Goal: Information Seeking & Learning: Learn about a topic

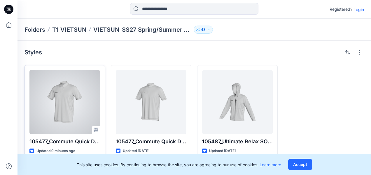
click at [60, 103] on div at bounding box center [64, 102] width 71 height 64
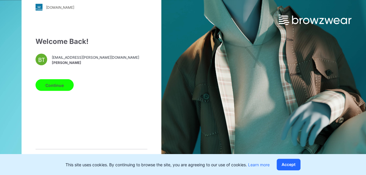
click at [63, 88] on button "Continue" at bounding box center [55, 86] width 38 height 12
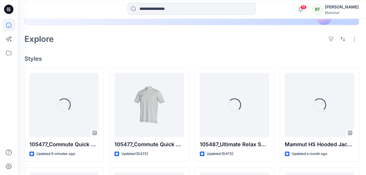
scroll to position [146, 0]
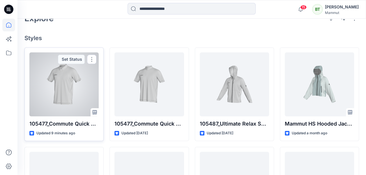
click at [83, 87] on div at bounding box center [63, 84] width 69 height 64
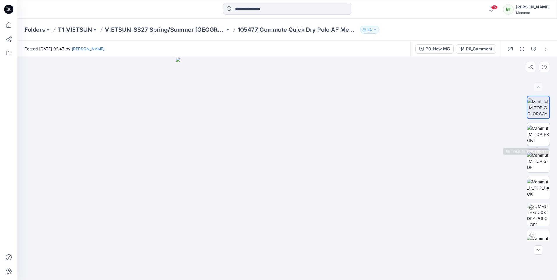
click at [366, 140] on img at bounding box center [538, 134] width 23 height 18
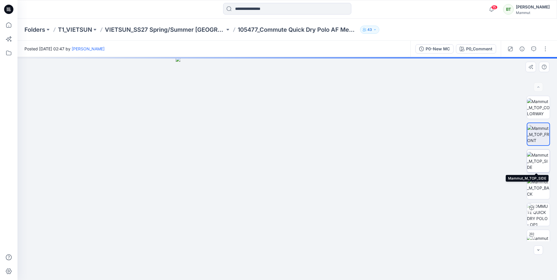
click at [366, 157] on img at bounding box center [538, 161] width 23 height 18
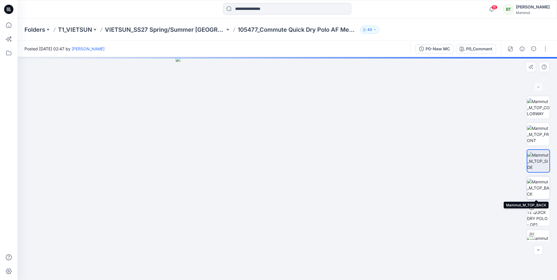
click at [366, 175] on img at bounding box center [538, 188] width 23 height 18
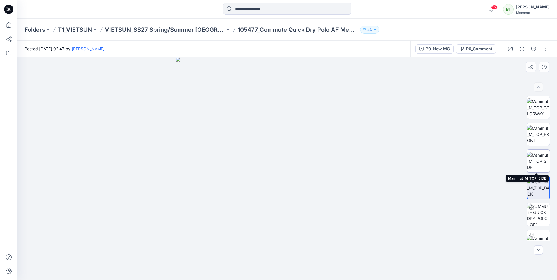
click at [366, 159] on img at bounding box center [538, 161] width 23 height 18
click at [366, 132] on img at bounding box center [538, 134] width 23 height 18
click at [366, 161] on img at bounding box center [538, 161] width 23 height 18
click at [366, 48] on div "P0_Comment" at bounding box center [479, 49] width 26 height 6
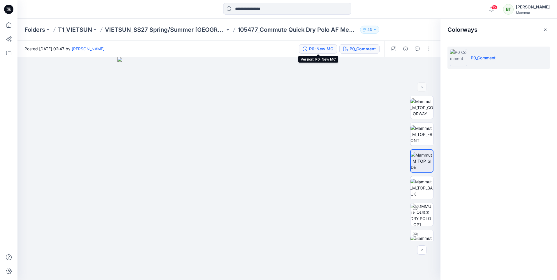
click at [315, 48] on div "P0-New MC" at bounding box center [321, 49] width 24 height 6
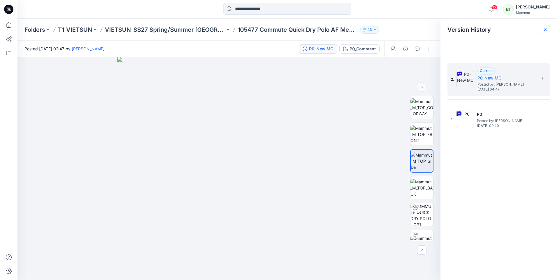
click at [366, 29] on icon at bounding box center [545, 29] width 5 height 5
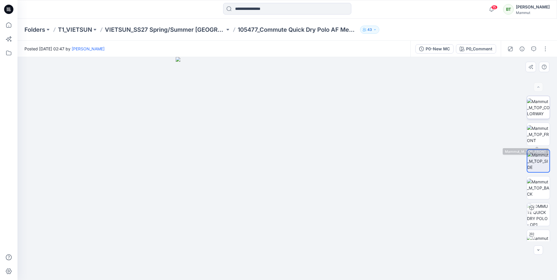
click at [366, 112] on img at bounding box center [538, 108] width 23 height 18
click at [366, 137] on img at bounding box center [538, 134] width 23 height 18
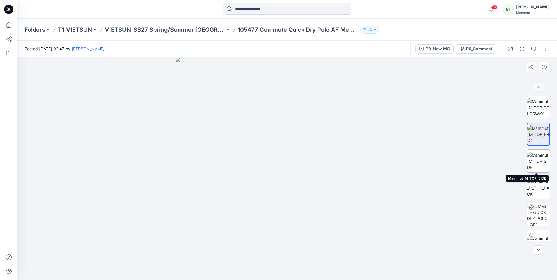
click at [366, 161] on img at bounding box center [538, 161] width 23 height 18
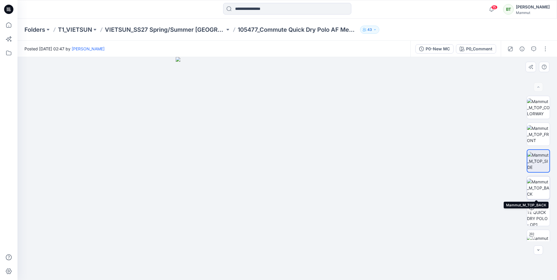
click at [366, 175] on img at bounding box center [538, 188] width 23 height 18
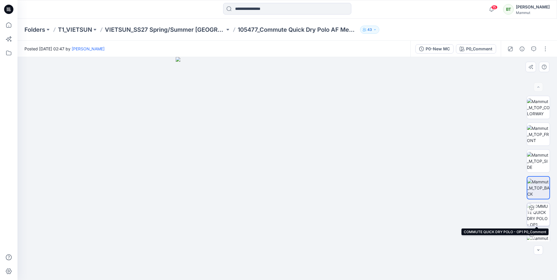
click at [366, 175] on div at bounding box center [531, 207] width 9 height 9
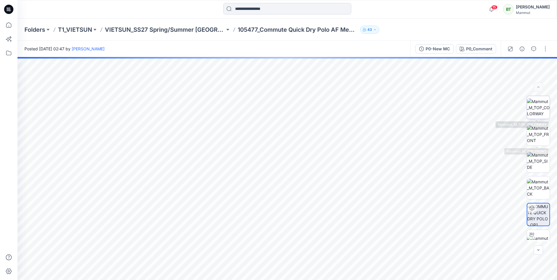
click at [366, 106] on img at bounding box center [538, 108] width 23 height 18
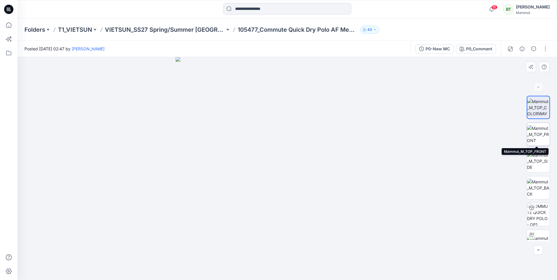
click at [366, 129] on img at bounding box center [538, 134] width 23 height 18
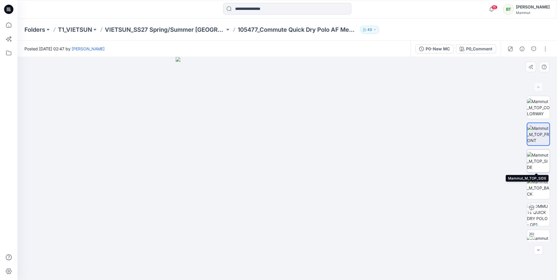
click at [366, 163] on img at bounding box center [538, 161] width 23 height 18
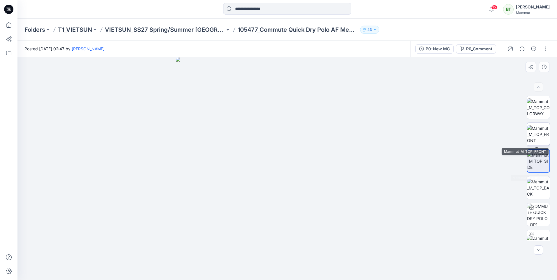
click at [366, 132] on img at bounding box center [538, 134] width 23 height 18
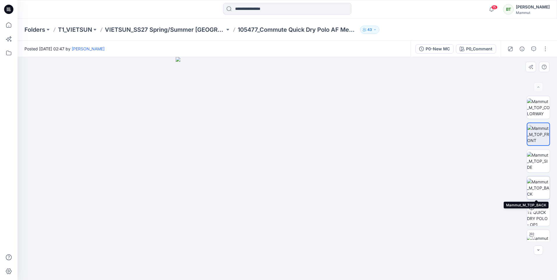
click at [366, 175] on img at bounding box center [538, 188] width 23 height 18
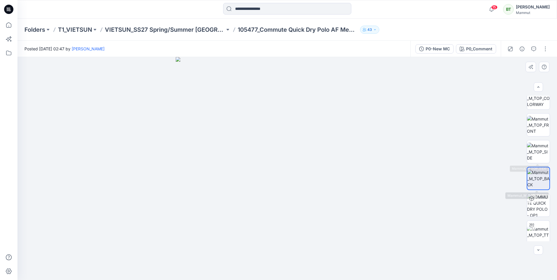
scroll to position [12, 0]
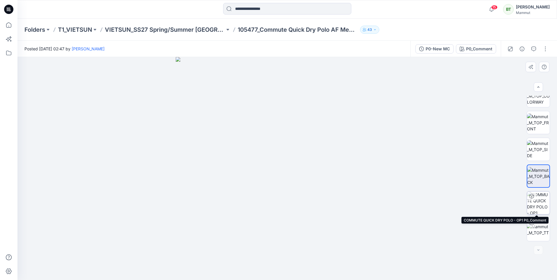
click at [366, 175] on img at bounding box center [538, 203] width 23 height 23
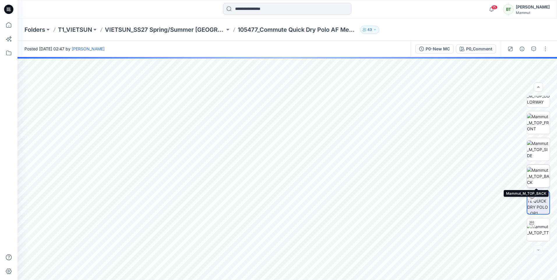
click at [366, 175] on img at bounding box center [538, 176] width 23 height 18
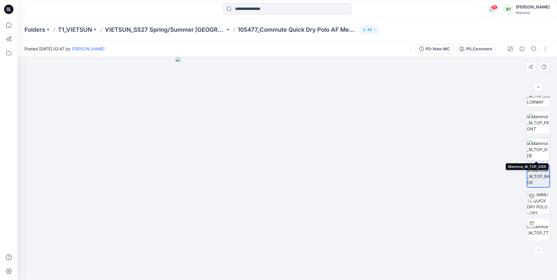
click at [366, 150] on img at bounding box center [538, 149] width 23 height 18
click at [366, 124] on img at bounding box center [538, 123] width 23 height 18
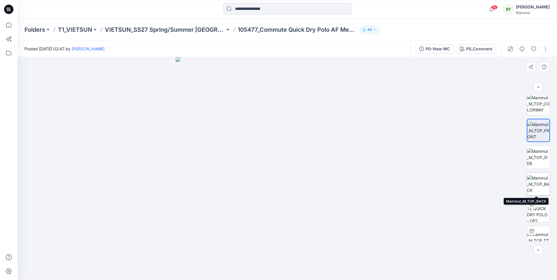
scroll to position [0, 0]
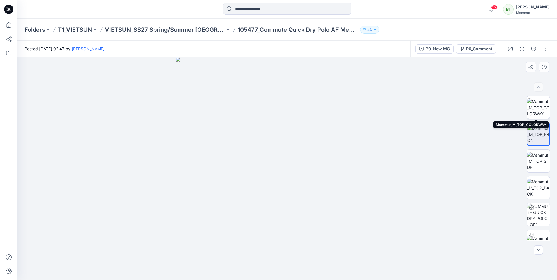
click at [366, 112] on img at bounding box center [538, 108] width 23 height 18
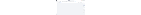
scroll to position [12, 0]
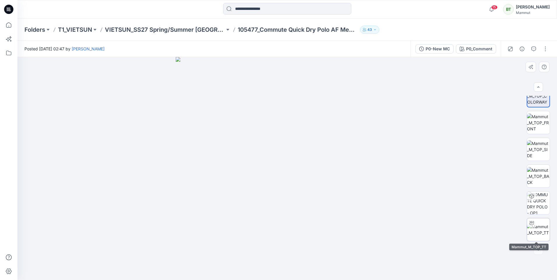
click at [366, 175] on img at bounding box center [538, 230] width 23 height 12
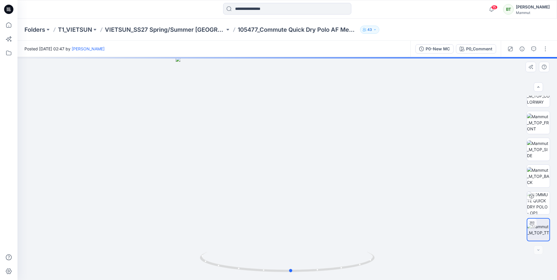
drag, startPoint x: 313, startPoint y: 195, endPoint x: 320, endPoint y: 220, distance: 26.3
click at [320, 175] on div at bounding box center [287, 168] width 540 height 223
click at [366, 175] on img at bounding box center [538, 203] width 23 height 23
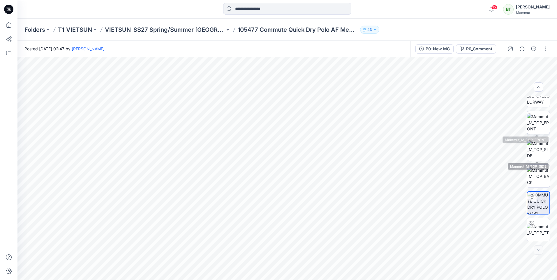
click at [366, 124] on img at bounding box center [538, 123] width 23 height 18
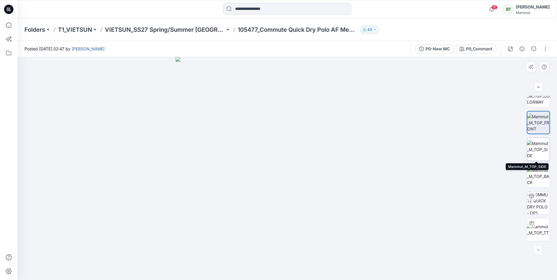
click at [366, 152] on img at bounding box center [538, 149] width 23 height 18
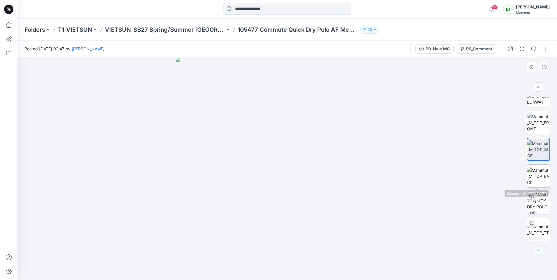
click at [366, 169] on img at bounding box center [538, 176] width 23 height 18
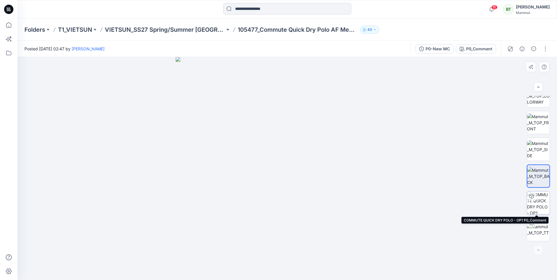
click at [366, 175] on img at bounding box center [538, 203] width 23 height 23
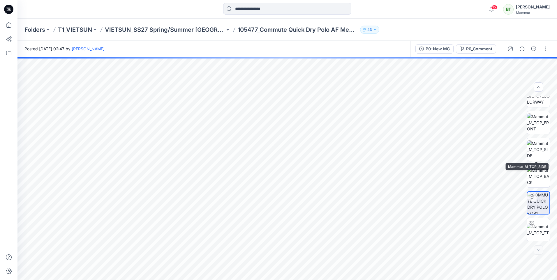
click at [366, 137] on div at bounding box center [538, 169] width 23 height 146
click at [366, 143] on img at bounding box center [538, 149] width 23 height 18
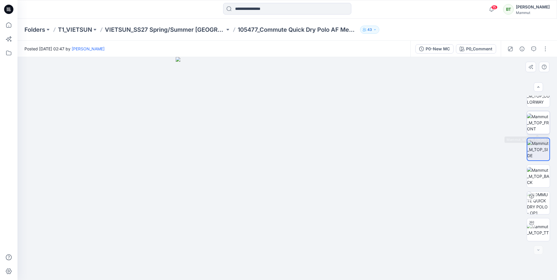
click at [366, 124] on img at bounding box center [538, 123] width 23 height 18
click at [366, 52] on div "P0-New MC" at bounding box center [438, 49] width 24 height 6
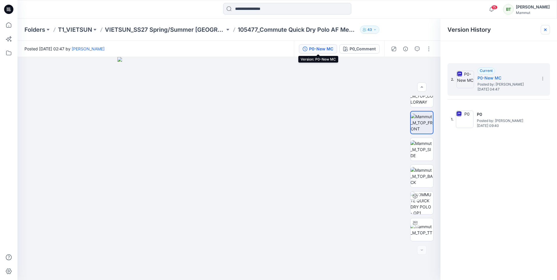
click at [366, 29] on icon at bounding box center [545, 30] width 2 height 2
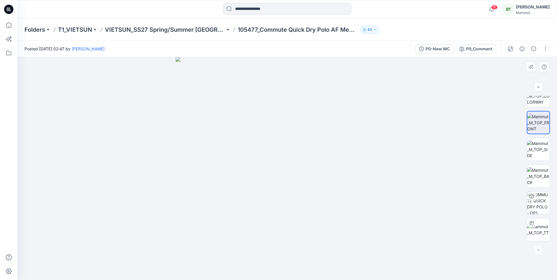
drag, startPoint x: 270, startPoint y: 205, endPoint x: 373, endPoint y: 208, distance: 103.5
click at [316, 175] on img at bounding box center [287, 168] width 223 height 223
click at [366, 175] on img at bounding box center [538, 230] width 23 height 12
drag, startPoint x: 313, startPoint y: 191, endPoint x: 375, endPoint y: 207, distance: 64.3
click at [366, 175] on div at bounding box center [287, 168] width 540 height 223
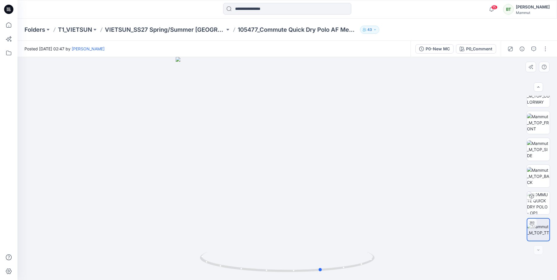
drag, startPoint x: 325, startPoint y: 219, endPoint x: 297, endPoint y: 230, distance: 29.6
click at [297, 175] on div at bounding box center [287, 168] width 540 height 223
click at [366, 156] on img at bounding box center [538, 149] width 23 height 18
drag, startPoint x: 308, startPoint y: 215, endPoint x: 332, endPoint y: 217, distance: 24.0
click at [332, 175] on img at bounding box center [287, 168] width 223 height 223
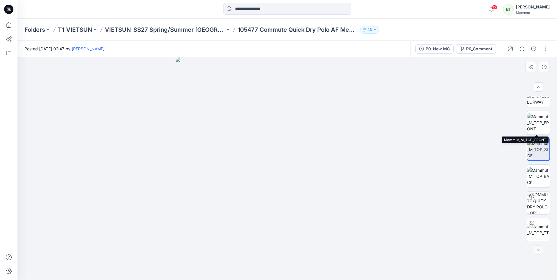
click at [366, 129] on img at bounding box center [538, 123] width 23 height 18
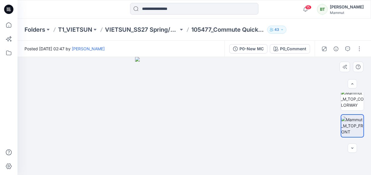
scroll to position [0, 0]
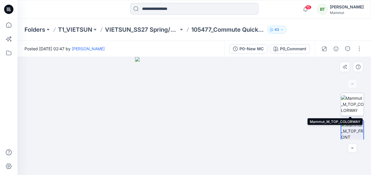
click at [356, 105] on img at bounding box center [352, 104] width 23 height 18
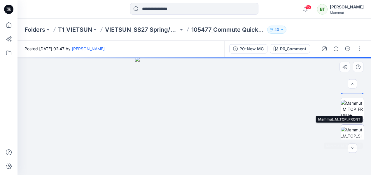
scroll to position [29, 0]
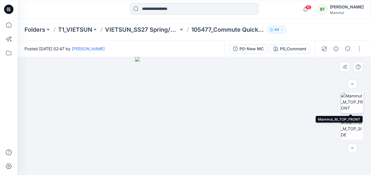
click at [354, 108] on img at bounding box center [352, 102] width 23 height 18
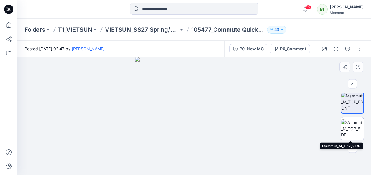
click at [357, 133] on img at bounding box center [352, 129] width 23 height 18
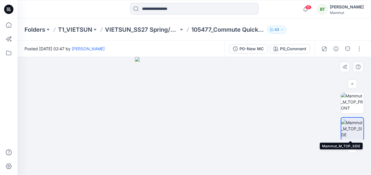
scroll to position [58, 0]
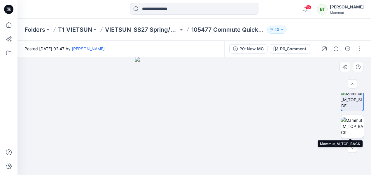
click at [355, 129] on img at bounding box center [352, 126] width 23 height 18
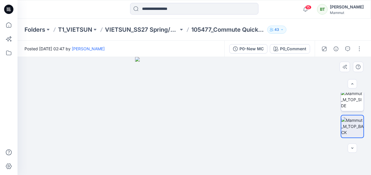
click at [353, 103] on img at bounding box center [352, 100] width 23 height 18
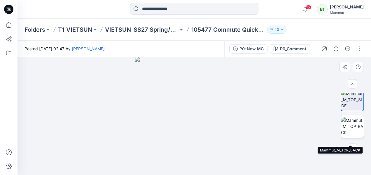
scroll to position [0, 0]
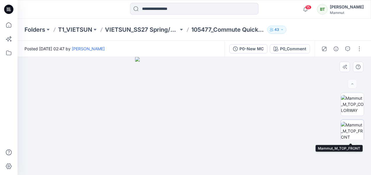
click at [351, 131] on img at bounding box center [352, 131] width 23 height 18
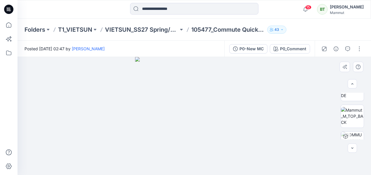
scroll to position [73, 0]
click at [352, 116] on img at bounding box center [352, 111] width 23 height 18
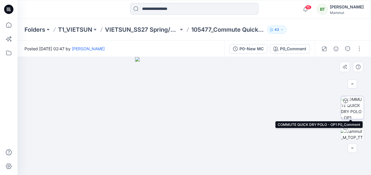
click at [356, 110] on img at bounding box center [352, 107] width 23 height 23
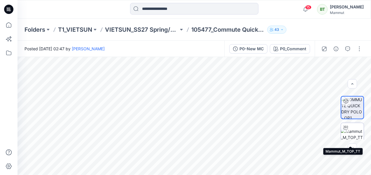
click at [349, 137] on img at bounding box center [352, 135] width 23 height 12
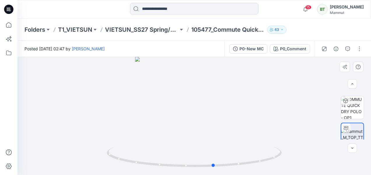
drag, startPoint x: 199, startPoint y: 126, endPoint x: 244, endPoint y: 129, distance: 44.4
click at [243, 129] on div at bounding box center [193, 116] width 353 height 118
drag, startPoint x: 198, startPoint y: 136, endPoint x: 233, endPoint y: 137, distance: 35.6
click at [233, 137] on div at bounding box center [193, 116] width 353 height 118
drag, startPoint x: 209, startPoint y: 143, endPoint x: 221, endPoint y: 142, distance: 12.9
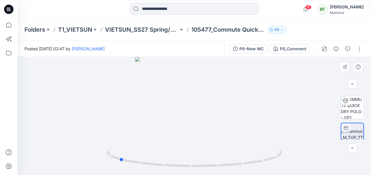
click at [221, 142] on div at bounding box center [193, 116] width 353 height 118
click at [229, 138] on div at bounding box center [193, 116] width 353 height 118
click at [243, 138] on div at bounding box center [193, 116] width 353 height 118
drag, startPoint x: 205, startPoint y: 144, endPoint x: 257, endPoint y: 143, distance: 52.2
click at [257, 143] on div at bounding box center [193, 116] width 353 height 118
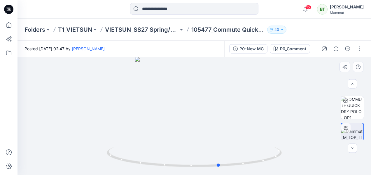
drag, startPoint x: 191, startPoint y: 146, endPoint x: 205, endPoint y: 145, distance: 14.0
click at [205, 145] on div at bounding box center [193, 116] width 353 height 118
drag, startPoint x: 196, startPoint y: 142, endPoint x: 175, endPoint y: 143, distance: 21.3
click at [175, 143] on div at bounding box center [193, 116] width 353 height 118
drag, startPoint x: 210, startPoint y: 128, endPoint x: 236, endPoint y: 133, distance: 26.5
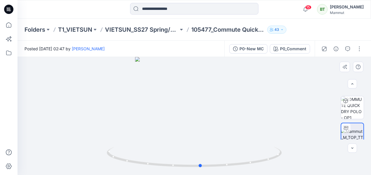
click at [236, 133] on div at bounding box center [193, 116] width 353 height 118
drag, startPoint x: 222, startPoint y: 136, endPoint x: 243, endPoint y: 135, distance: 21.3
click at [243, 135] on div at bounding box center [193, 116] width 353 height 118
drag, startPoint x: 211, startPoint y: 143, endPoint x: 257, endPoint y: 147, distance: 46.5
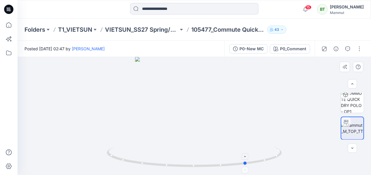
click at [257, 147] on div at bounding box center [193, 116] width 353 height 118
drag, startPoint x: 226, startPoint y: 142, endPoint x: 249, endPoint y: 142, distance: 23.0
click at [249, 142] on div at bounding box center [193, 116] width 353 height 118
drag, startPoint x: 210, startPoint y: 145, endPoint x: 246, endPoint y: 140, distance: 35.6
click at [246, 140] on div at bounding box center [193, 116] width 353 height 118
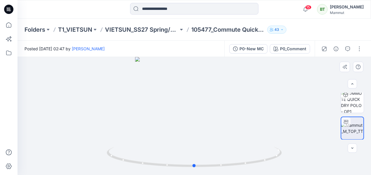
drag, startPoint x: 200, startPoint y: 146, endPoint x: 219, endPoint y: 144, distance: 19.4
click at [219, 144] on div at bounding box center [193, 116] width 353 height 118
drag, startPoint x: 213, startPoint y: 146, endPoint x: 229, endPoint y: 145, distance: 16.4
click at [229, 145] on div at bounding box center [193, 116] width 353 height 118
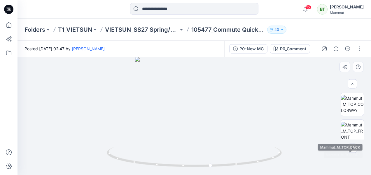
scroll to position [0, 0]
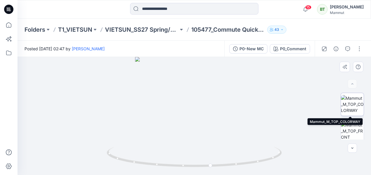
click at [354, 105] on img at bounding box center [352, 104] width 23 height 18
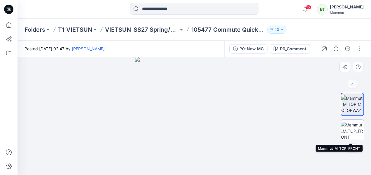
click at [350, 123] on img at bounding box center [352, 131] width 23 height 18
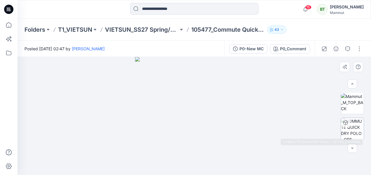
scroll to position [87, 0]
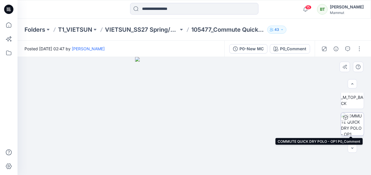
click at [356, 124] on img at bounding box center [352, 124] width 23 height 23
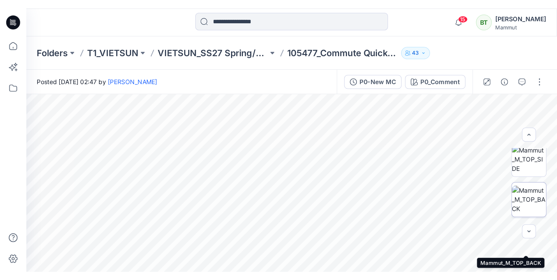
scroll to position [0, 0]
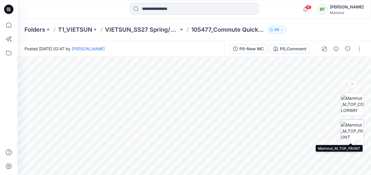
click at [353, 126] on img at bounding box center [352, 131] width 23 height 18
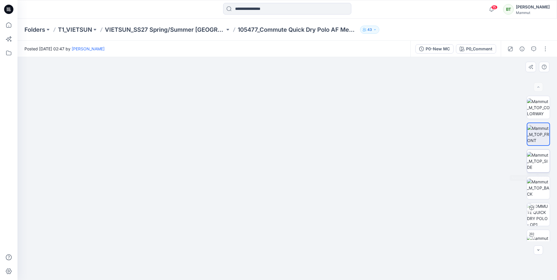
click at [366, 168] on img at bounding box center [538, 161] width 23 height 18
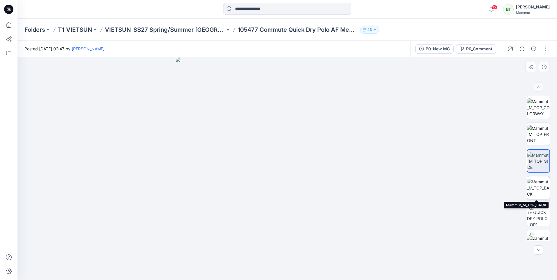
click at [366, 175] on img at bounding box center [538, 188] width 23 height 18
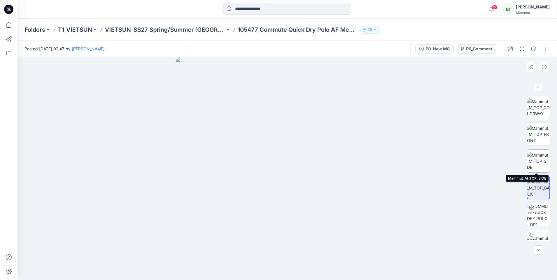
click at [366, 162] on img at bounding box center [538, 161] width 23 height 18
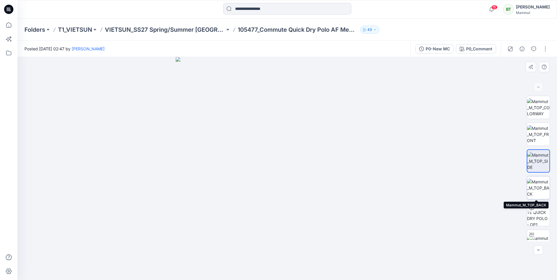
click at [366, 175] on img at bounding box center [538, 188] width 23 height 18
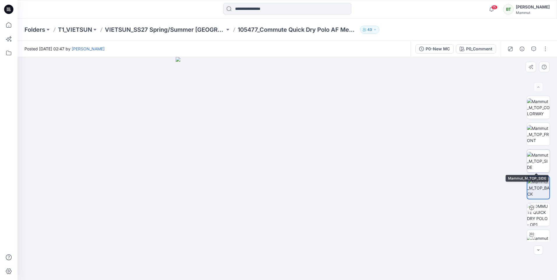
click at [366, 165] on img at bounding box center [538, 161] width 23 height 18
click at [366, 133] on img at bounding box center [538, 134] width 23 height 18
click at [366, 165] on img at bounding box center [538, 161] width 23 height 18
click at [366, 132] on img at bounding box center [538, 134] width 23 height 18
click at [366, 154] on img at bounding box center [538, 161] width 23 height 18
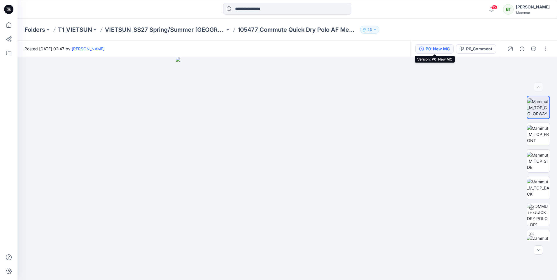
click at [437, 52] on div "P0-New MC" at bounding box center [438, 49] width 24 height 6
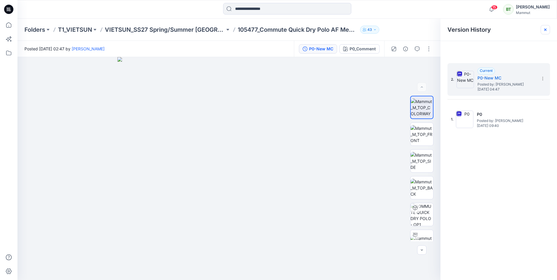
click at [543, 33] on div at bounding box center [545, 29] width 9 height 9
click at [339, 89] on img at bounding box center [228, 168] width 223 height 223
click at [544, 27] on div at bounding box center [545, 29] width 9 height 9
click at [428, 128] on img at bounding box center [422, 134] width 23 height 18
click at [163, 29] on p "VIETSUN_SS27 Spring/Summer [GEOGRAPHIC_DATA]" at bounding box center [165, 30] width 120 height 8
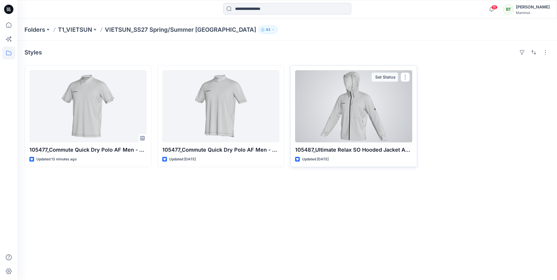
click at [372, 112] on div at bounding box center [353, 106] width 117 height 72
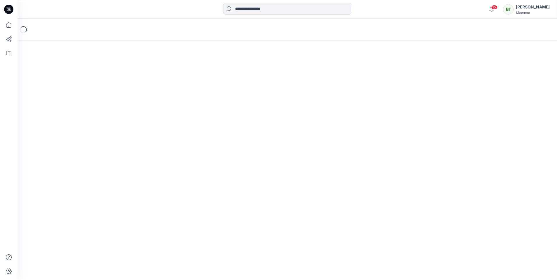
click at [372, 112] on div "Loading..." at bounding box center [287, 150] width 540 height 262
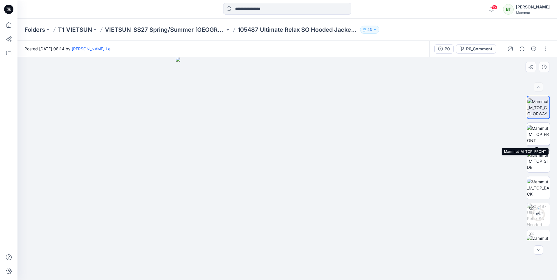
click at [538, 135] on img at bounding box center [538, 134] width 23 height 18
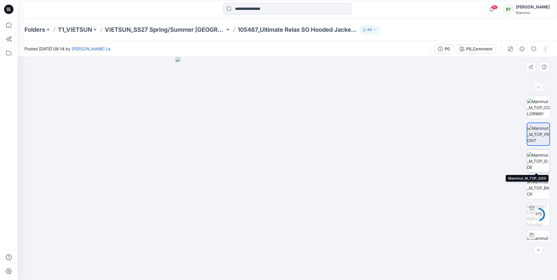
click at [537, 157] on img at bounding box center [538, 161] width 23 height 18
click at [536, 156] on img at bounding box center [538, 161] width 22 height 18
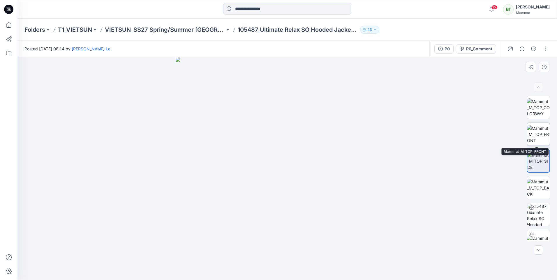
click at [537, 139] on img at bounding box center [538, 134] width 23 height 18
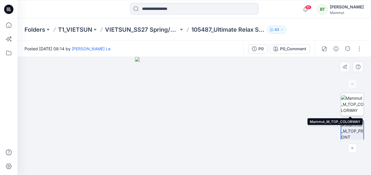
click at [356, 100] on img at bounding box center [352, 104] width 23 height 18
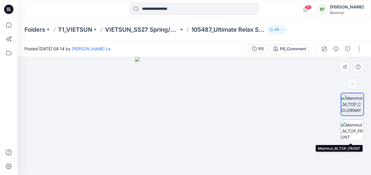
click at [350, 134] on img at bounding box center [352, 131] width 23 height 18
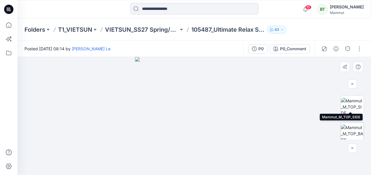
scroll to position [58, 0]
click at [349, 105] on img at bounding box center [352, 100] width 23 height 18
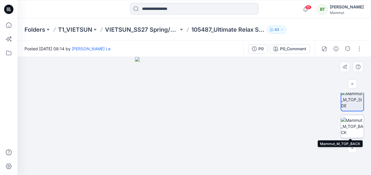
click at [356, 126] on img at bounding box center [352, 126] width 23 height 18
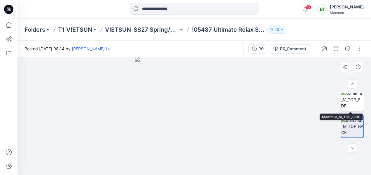
click at [355, 104] on img at bounding box center [352, 100] width 23 height 18
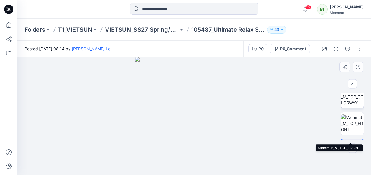
scroll to position [0, 0]
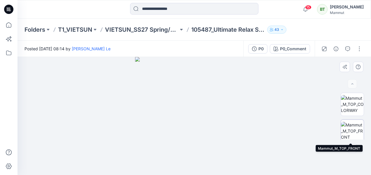
click at [355, 128] on img at bounding box center [352, 131] width 23 height 18
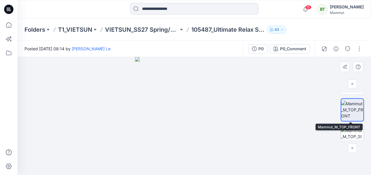
scroll to position [87, 0]
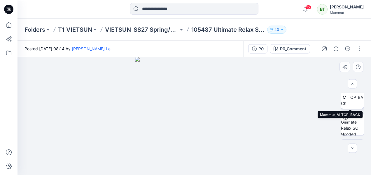
click at [353, 100] on img at bounding box center [352, 97] width 23 height 18
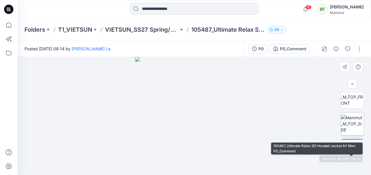
scroll to position [23, 0]
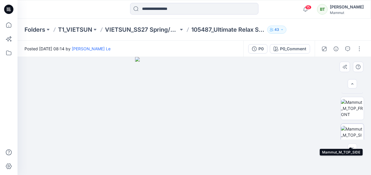
click at [352, 134] on img at bounding box center [352, 135] width 23 height 18
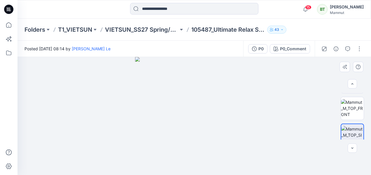
drag, startPoint x: 217, startPoint y: 129, endPoint x: 252, endPoint y: 130, distance: 34.7
click at [250, 130] on img at bounding box center [194, 116] width 118 height 118
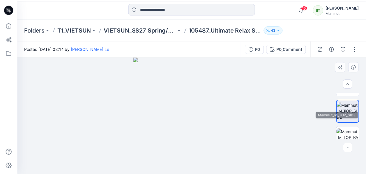
scroll to position [110, 0]
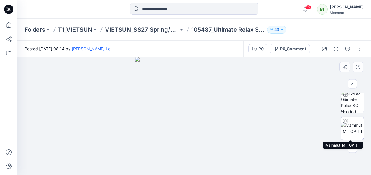
click at [359, 128] on img at bounding box center [352, 128] width 23 height 12
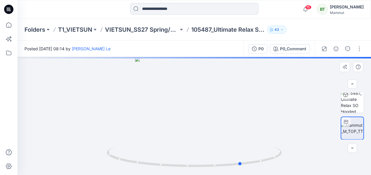
drag, startPoint x: 238, startPoint y: 163, endPoint x: 289, endPoint y: 150, distance: 52.4
click at [289, 150] on div at bounding box center [193, 116] width 353 height 118
drag, startPoint x: 279, startPoint y: 154, endPoint x: 173, endPoint y: 155, distance: 105.8
click at [173, 155] on icon at bounding box center [195, 158] width 176 height 22
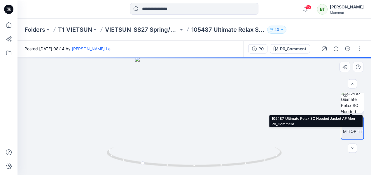
click at [353, 104] on img at bounding box center [352, 101] width 23 height 23
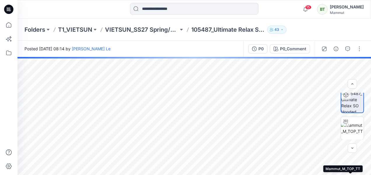
scroll to position [0, 0]
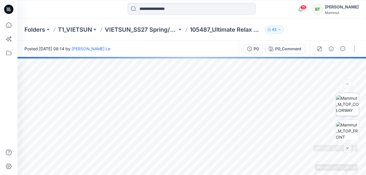
click at [357, 109] on img at bounding box center [347, 104] width 23 height 18
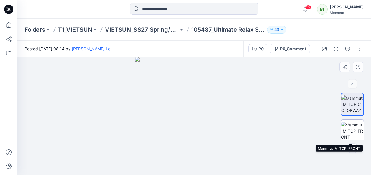
click at [352, 126] on img at bounding box center [352, 131] width 23 height 18
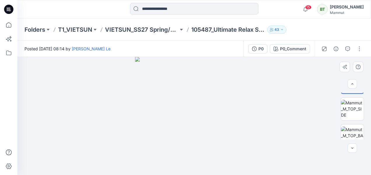
scroll to position [58, 0]
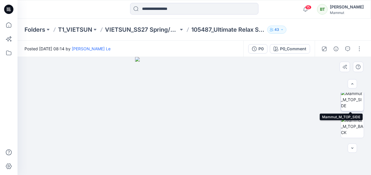
click at [357, 106] on img at bounding box center [352, 100] width 23 height 18
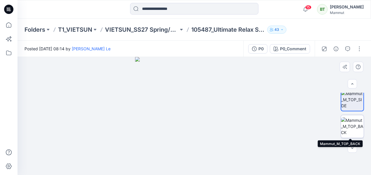
click at [355, 119] on img at bounding box center [352, 126] width 23 height 18
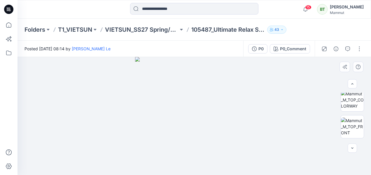
scroll to position [0, 0]
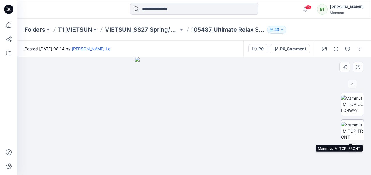
click at [353, 128] on img at bounding box center [352, 131] width 23 height 18
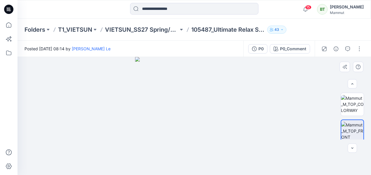
scroll to position [29, 0]
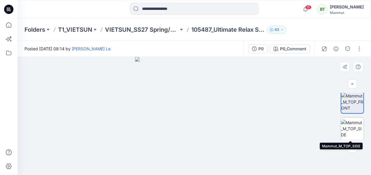
click at [351, 130] on img at bounding box center [352, 129] width 23 height 18
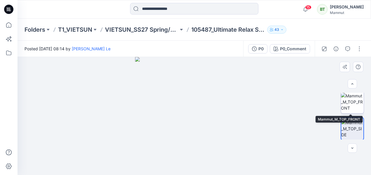
click at [351, 97] on img at bounding box center [352, 102] width 23 height 18
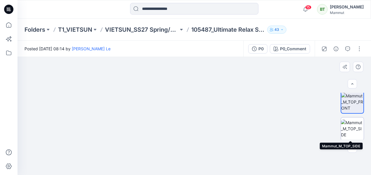
click at [350, 128] on img at bounding box center [352, 129] width 23 height 18
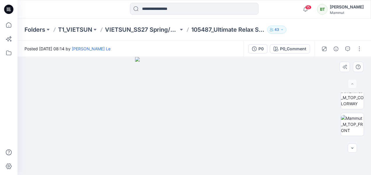
scroll to position [0, 0]
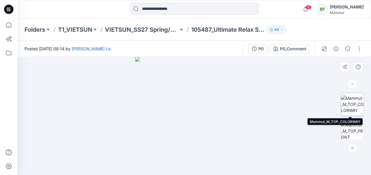
click at [357, 103] on img at bounding box center [352, 104] width 23 height 18
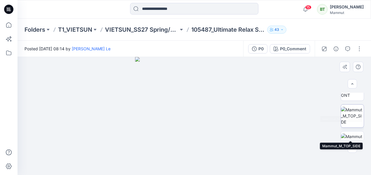
scroll to position [29, 0]
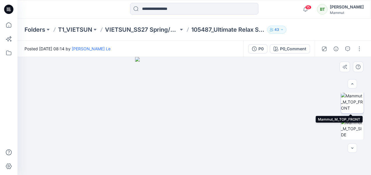
click at [351, 106] on img at bounding box center [352, 102] width 23 height 18
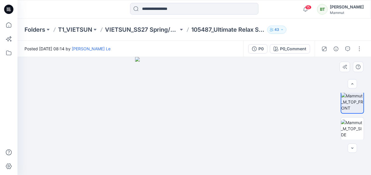
scroll to position [58, 0]
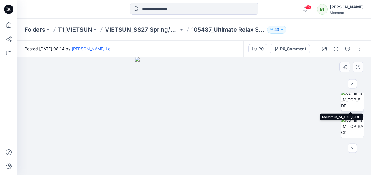
click at [351, 102] on img at bounding box center [352, 100] width 23 height 18
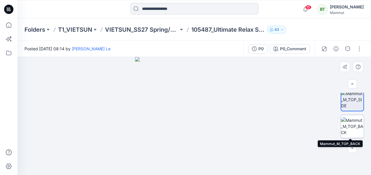
click at [348, 124] on img at bounding box center [352, 126] width 23 height 18
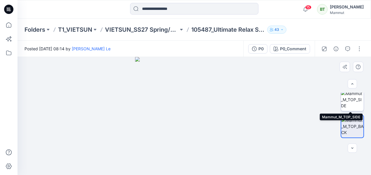
click at [354, 104] on img at bounding box center [352, 100] width 23 height 18
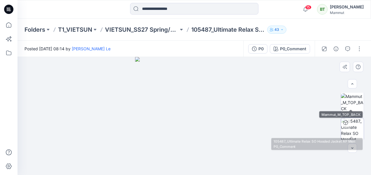
scroll to position [87, 0]
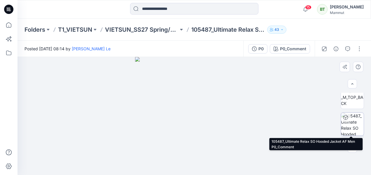
click at [348, 123] on img at bounding box center [352, 124] width 23 height 23
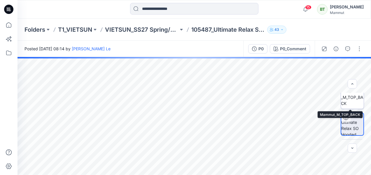
click at [354, 99] on img at bounding box center [352, 97] width 23 height 18
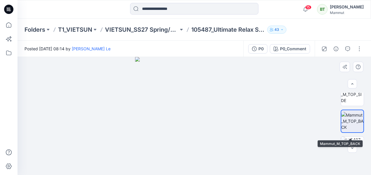
scroll to position [58, 0]
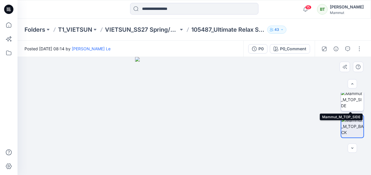
click at [355, 101] on img at bounding box center [352, 100] width 23 height 18
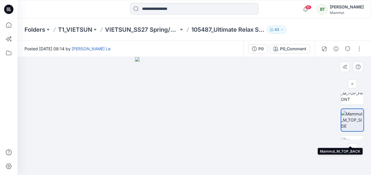
scroll to position [29, 0]
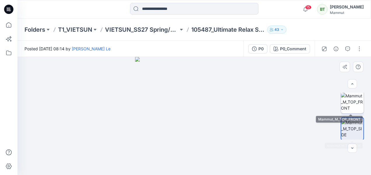
click at [349, 108] on img at bounding box center [352, 102] width 23 height 18
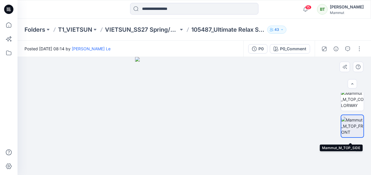
scroll to position [0, 0]
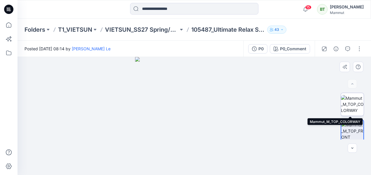
click at [353, 103] on img at bounding box center [352, 104] width 23 height 18
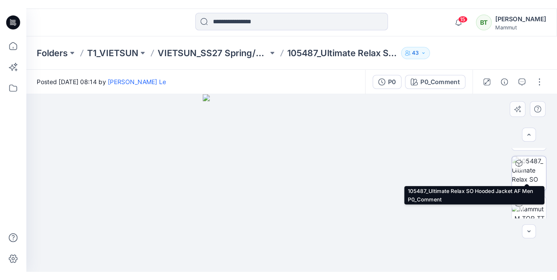
scroll to position [110, 0]
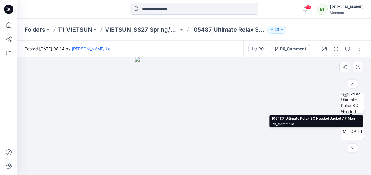
click at [355, 103] on img at bounding box center [352, 101] width 23 height 23
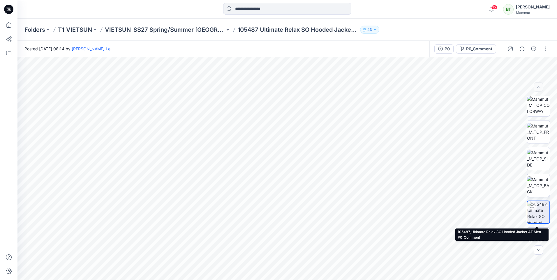
scroll to position [0, 0]
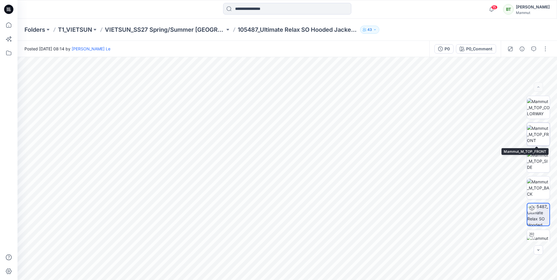
click at [540, 139] on img at bounding box center [538, 134] width 23 height 18
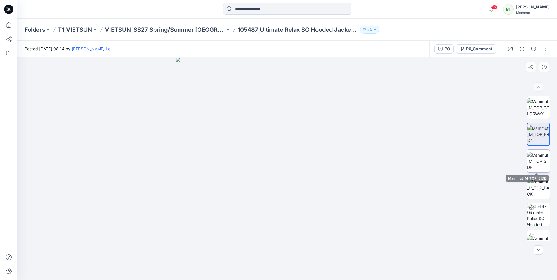
click at [544, 160] on img at bounding box center [538, 161] width 23 height 18
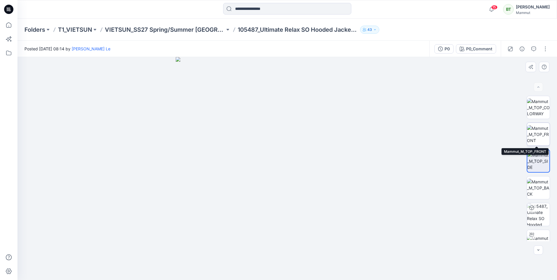
click at [544, 134] on img at bounding box center [538, 134] width 23 height 18
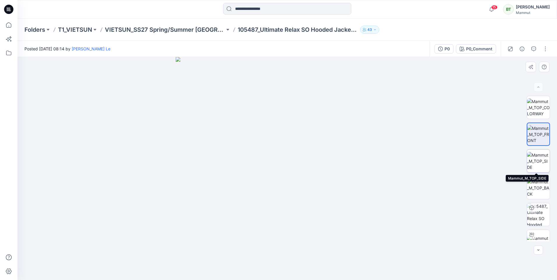
click at [538, 166] on img at bounding box center [538, 161] width 23 height 18
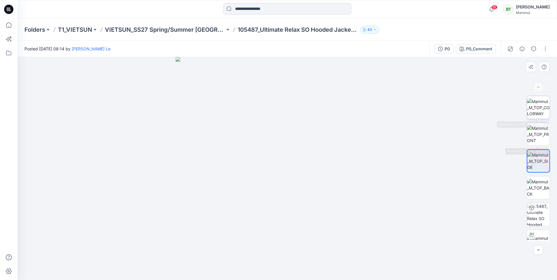
click at [537, 117] on img at bounding box center [538, 108] width 23 height 18
click at [538, 129] on img at bounding box center [538, 134] width 23 height 18
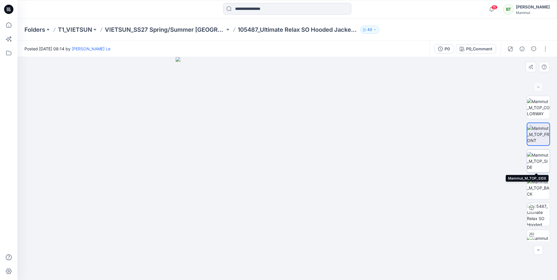
click at [537, 155] on img at bounding box center [538, 161] width 23 height 18
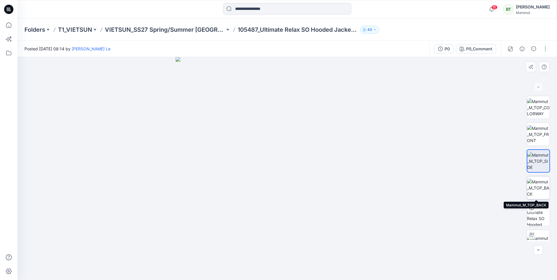
click at [535, 179] on img at bounding box center [538, 188] width 23 height 18
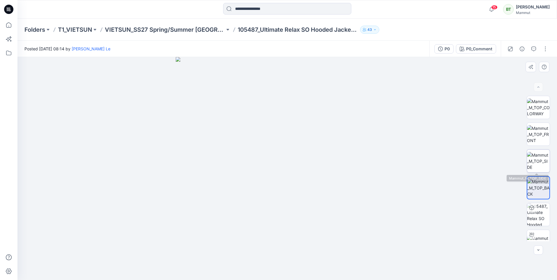
click at [536, 162] on img at bounding box center [538, 161] width 23 height 18
click at [548, 133] on img at bounding box center [538, 134] width 23 height 18
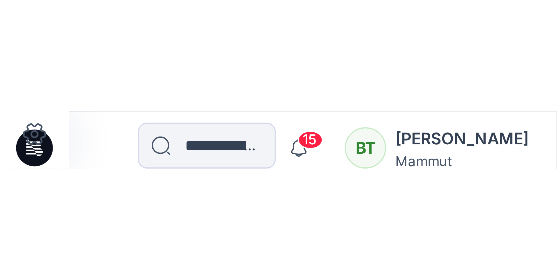
scroll to position [12, 0]
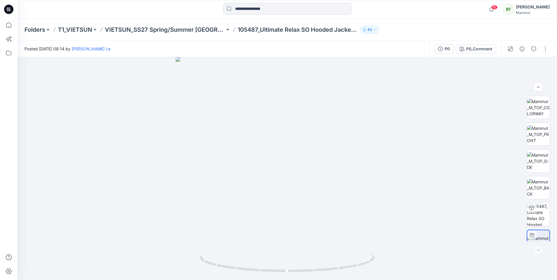
scroll to position [12, 0]
